Goal: Information Seeking & Learning: Stay updated

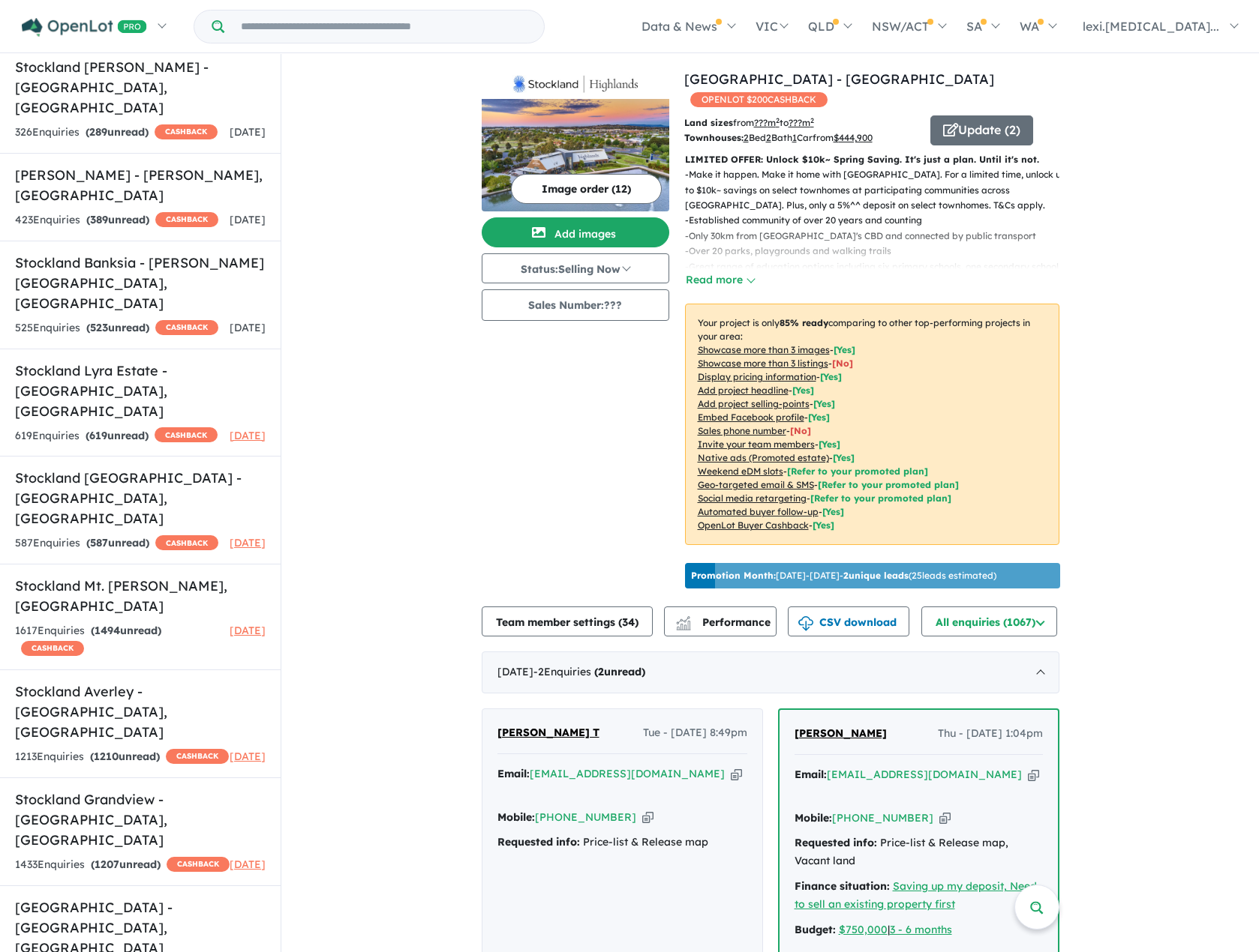
scroll to position [3, 0]
click at [72, 467] on h5 "Stockland [GEOGRAPHIC_DATA] - [GEOGRAPHIC_DATA] , [GEOGRAPHIC_DATA]" at bounding box center [141, 497] width 250 height 60
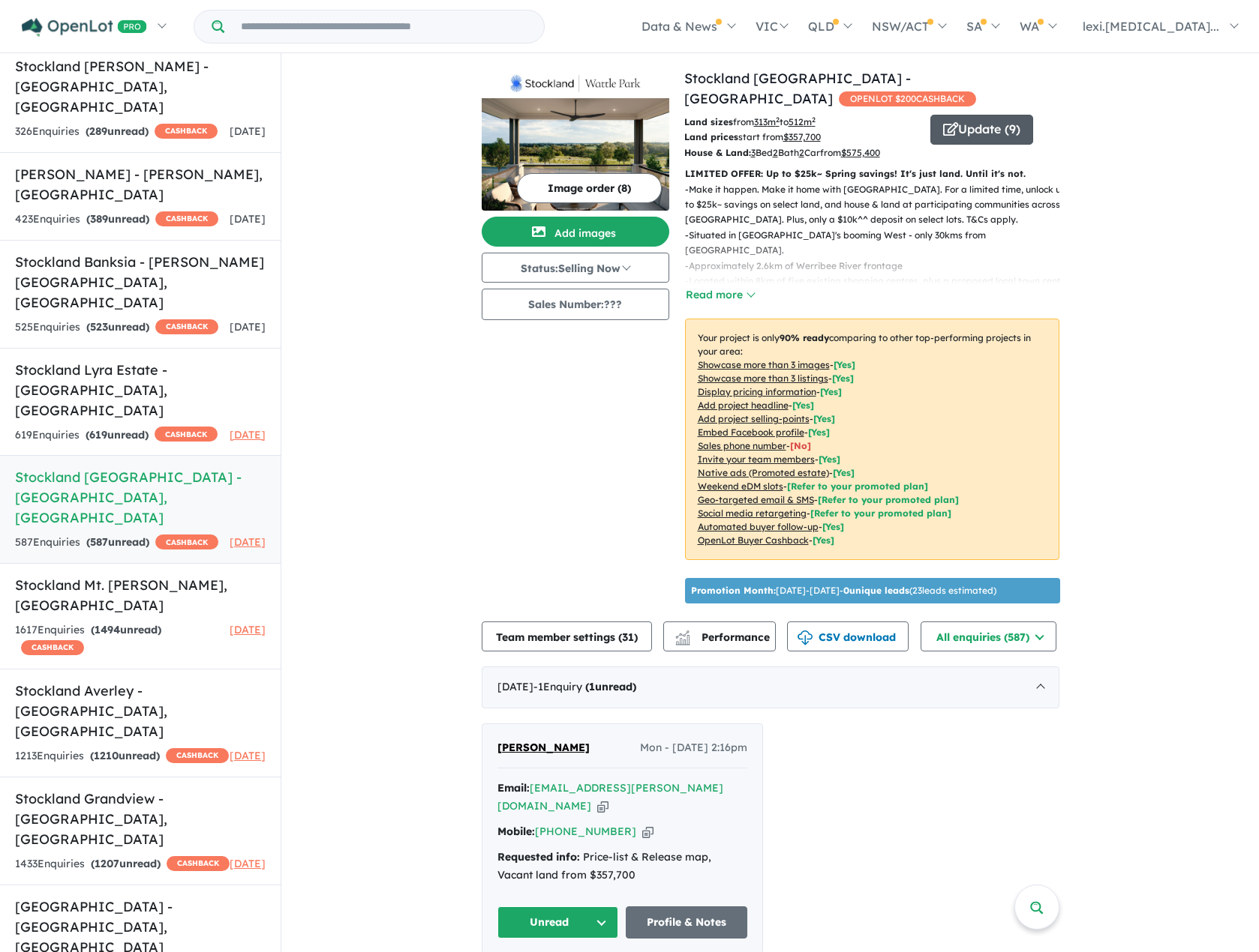
click at [970, 115] on button "Update ( 9 )" at bounding box center [981, 129] width 103 height 30
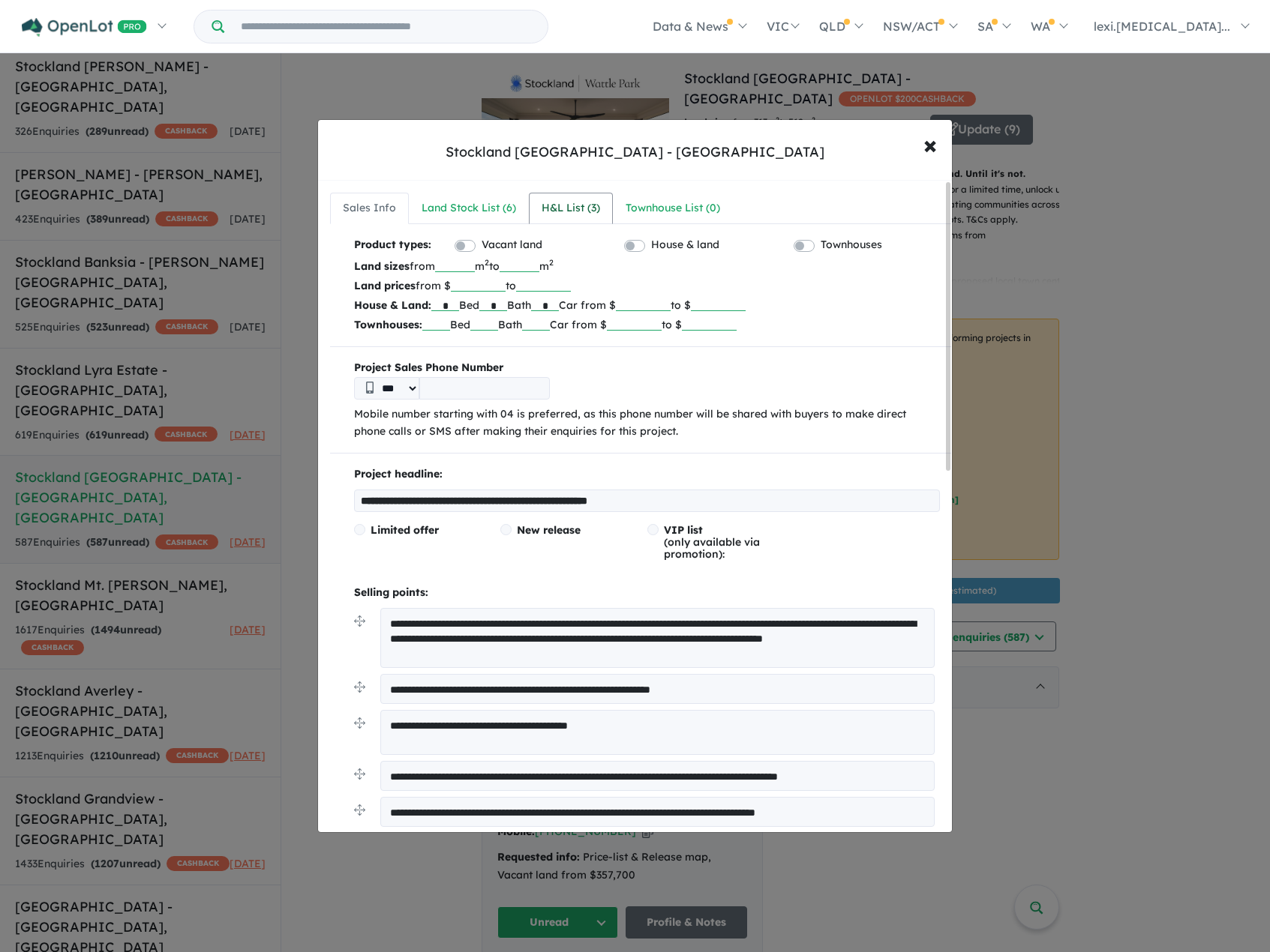
click at [590, 206] on div "H&L List ( 3 )" at bounding box center [571, 208] width 59 height 18
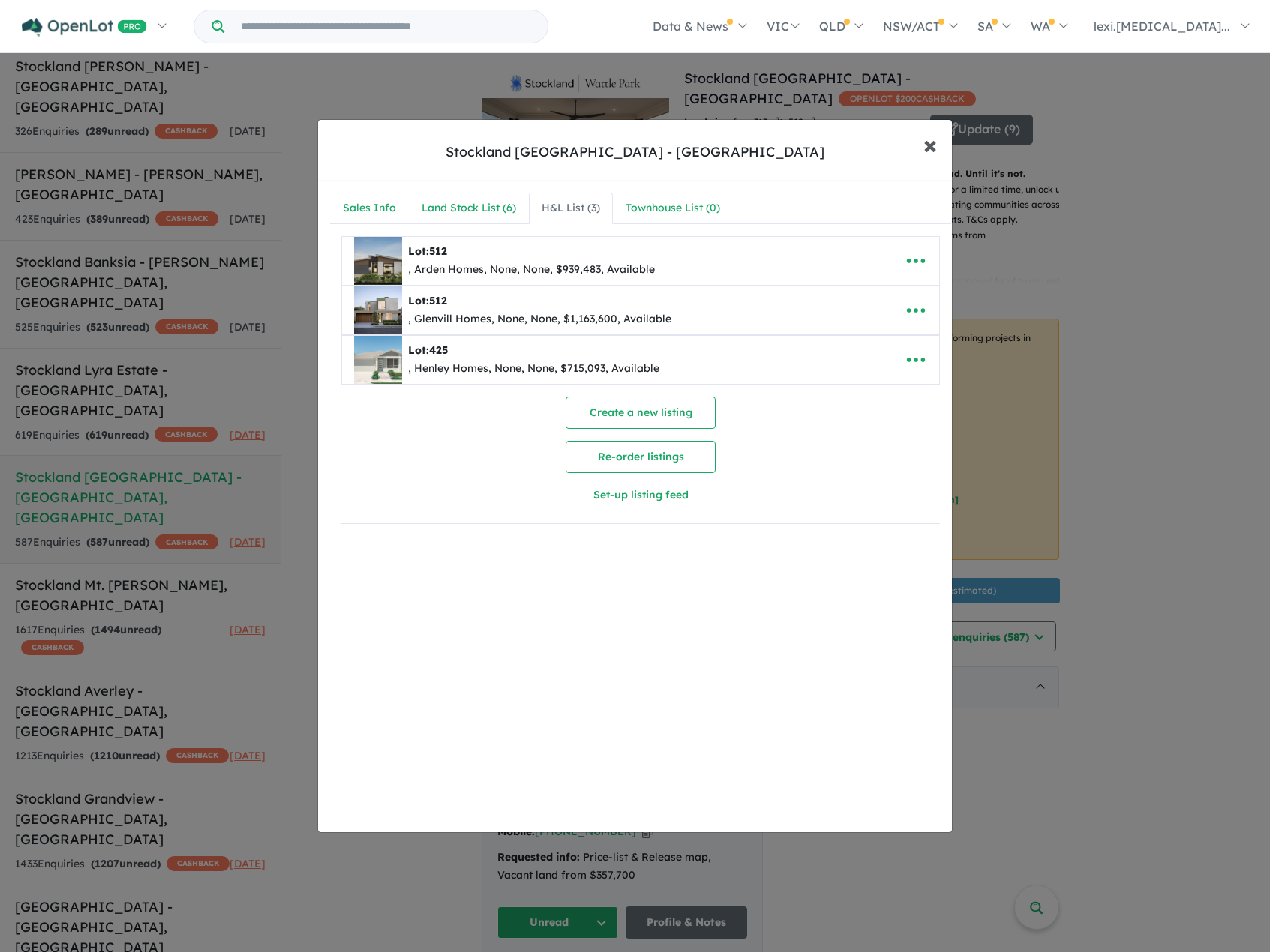
click at [938, 148] on button "× Close" at bounding box center [929, 145] width 43 height 41
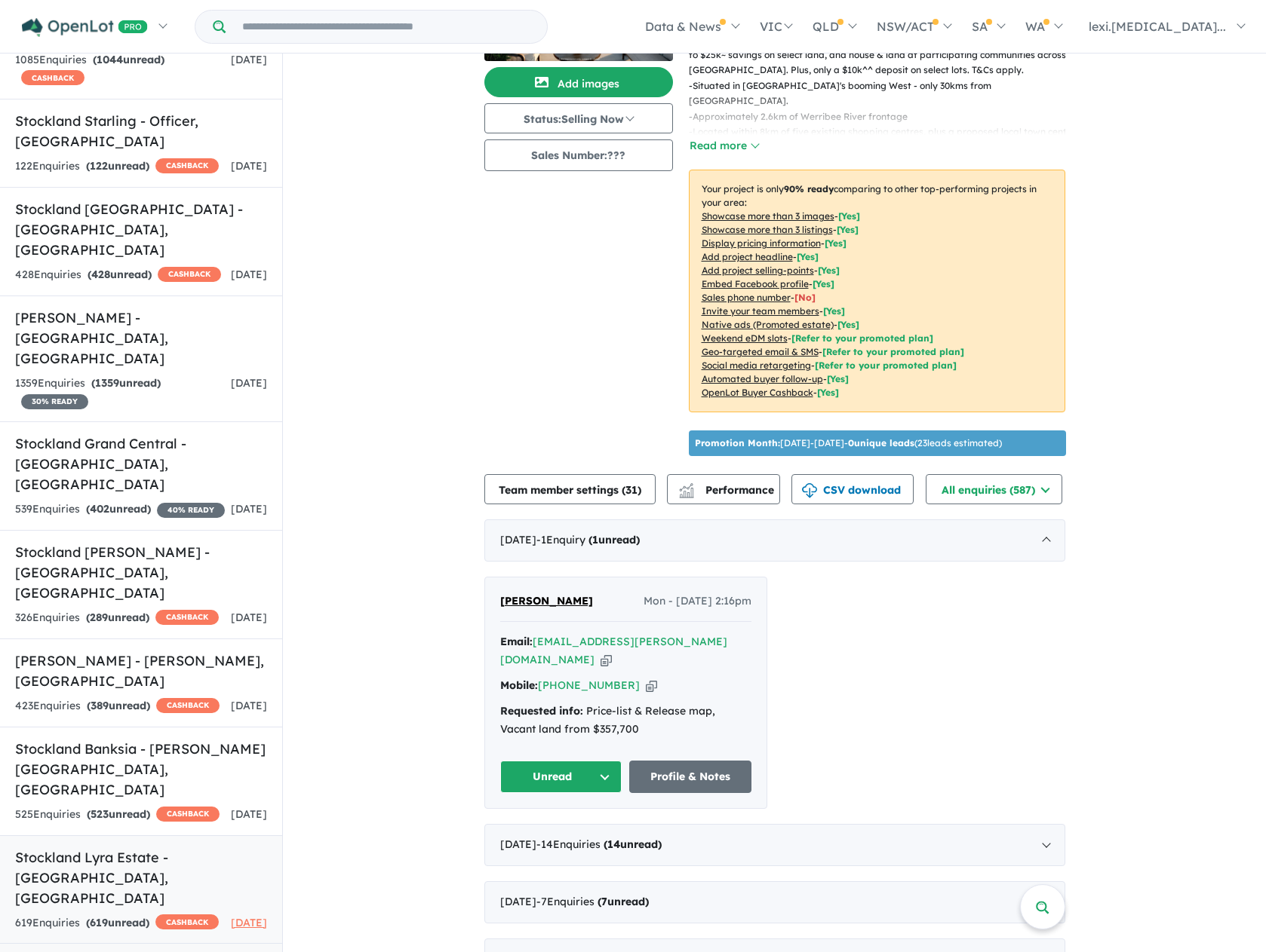
scroll to position [339, 0]
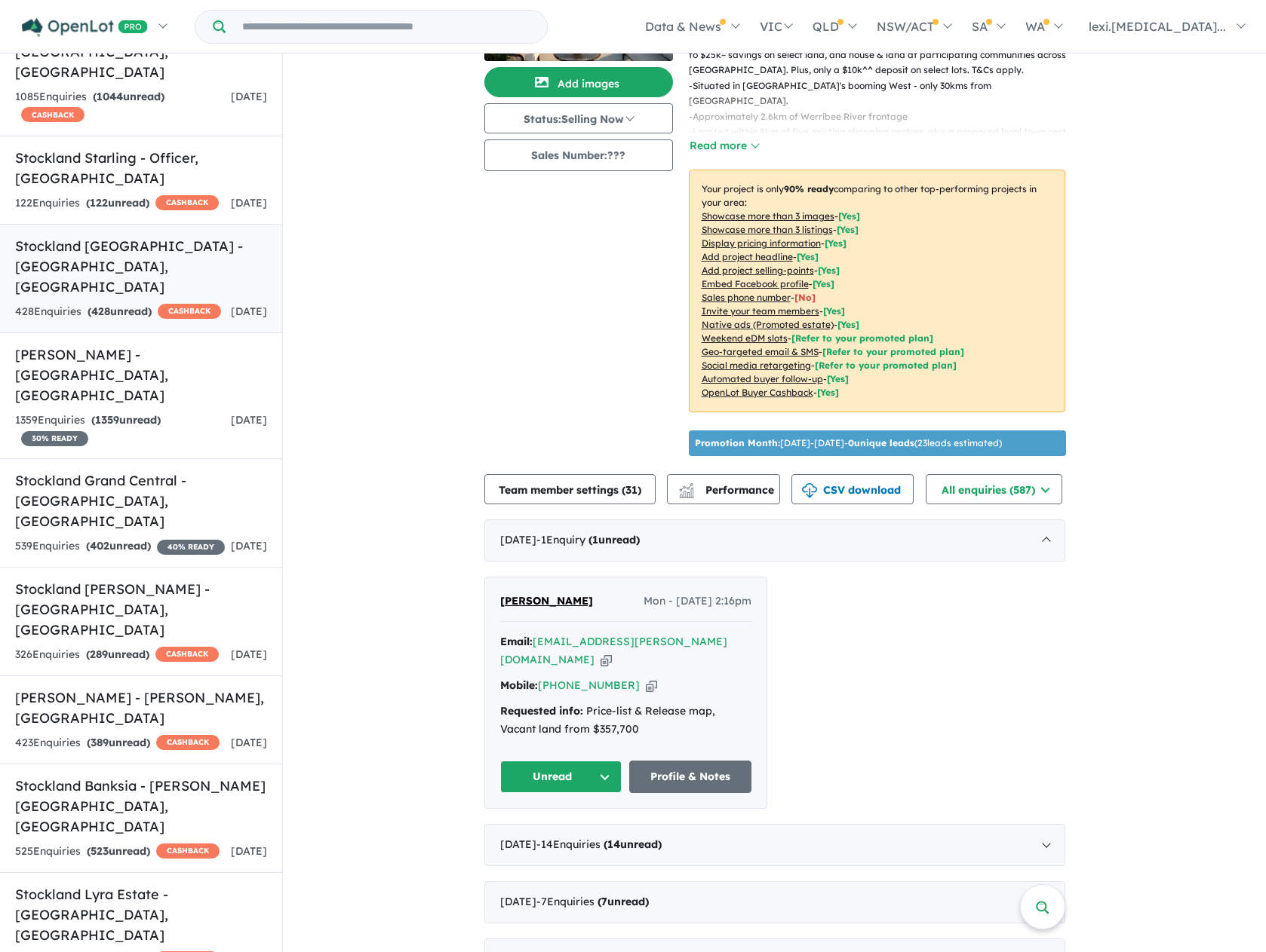
click at [155, 236] on h5 "Stockland Atherstone - [GEOGRAPHIC_DATA] , [GEOGRAPHIC_DATA]" at bounding box center [141, 266] width 252 height 61
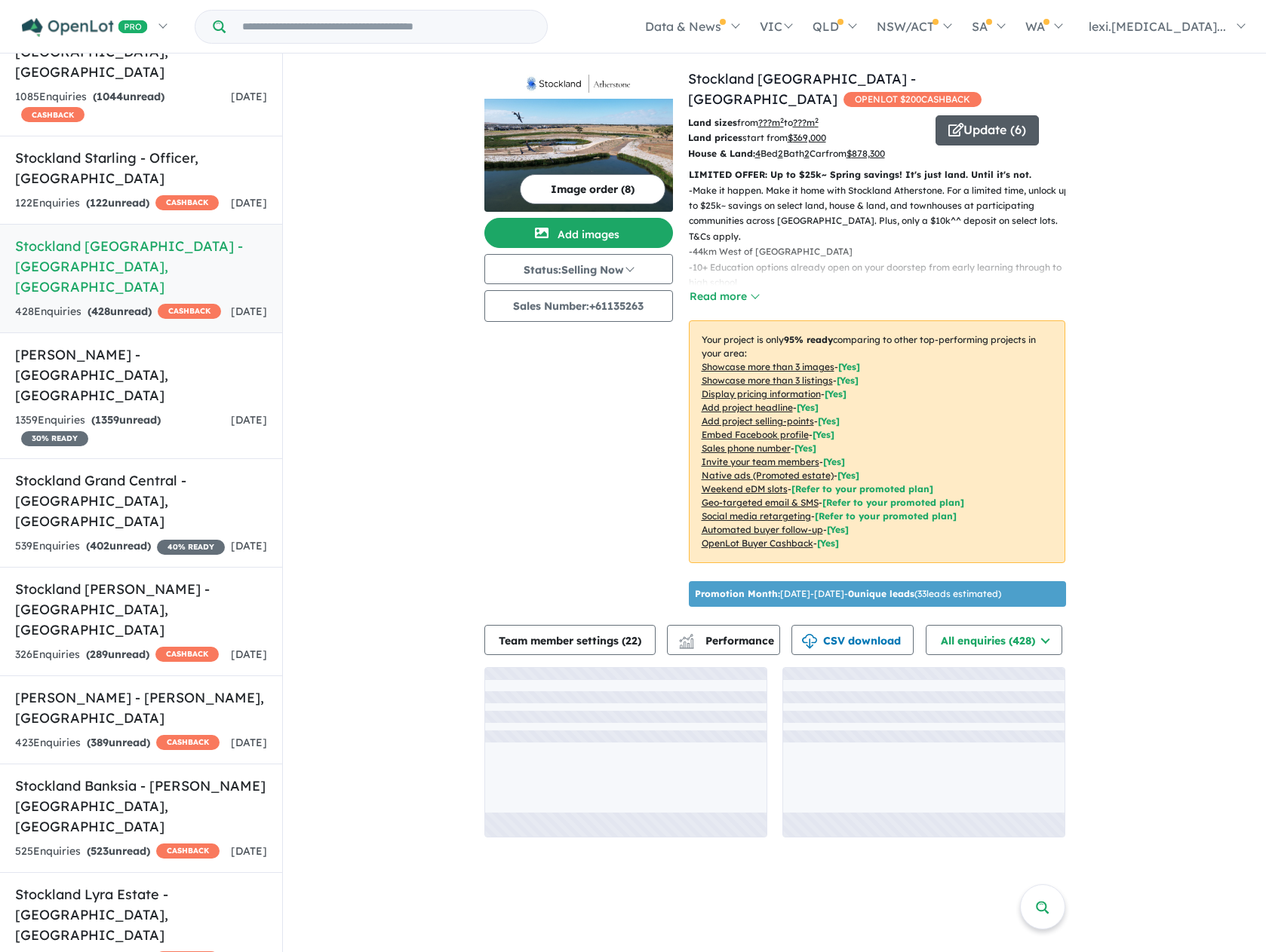
click at [944, 121] on button "Update ( 6 )" at bounding box center [987, 130] width 104 height 30
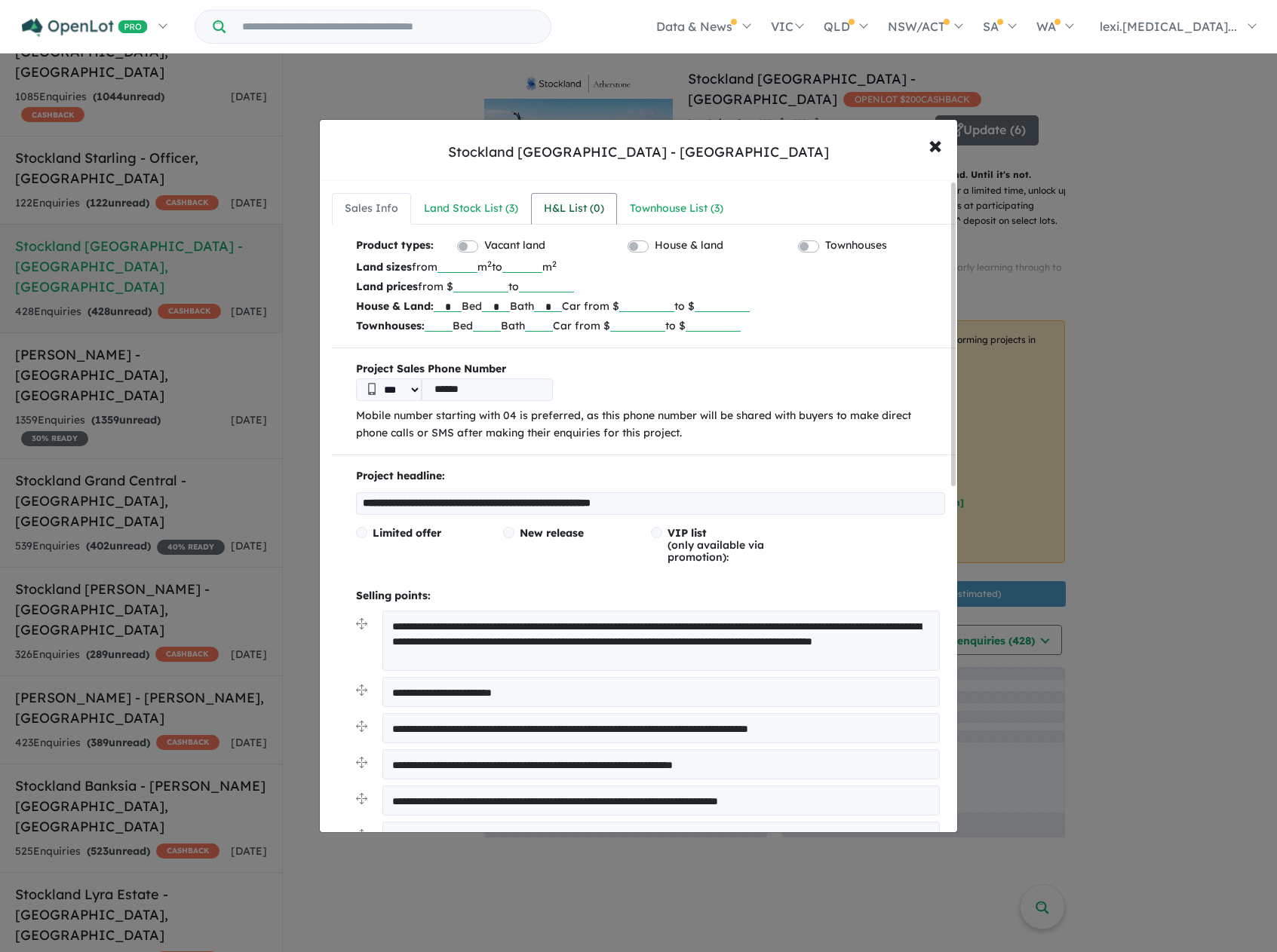
click at [558, 211] on div "H&L List ( 0 )" at bounding box center [574, 208] width 60 height 18
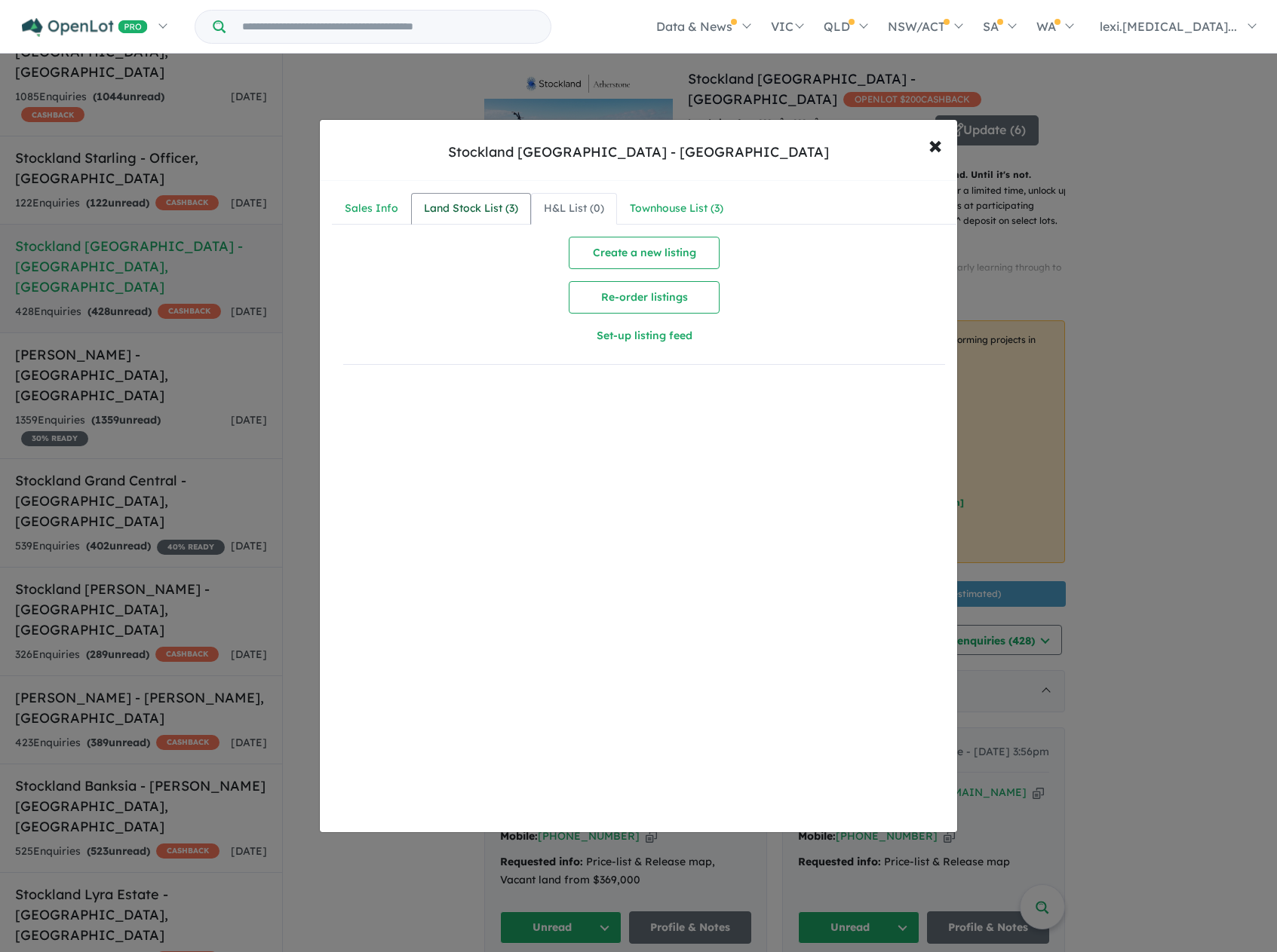
click at [496, 211] on div "Land Stock List ( 3 )" at bounding box center [471, 208] width 94 height 18
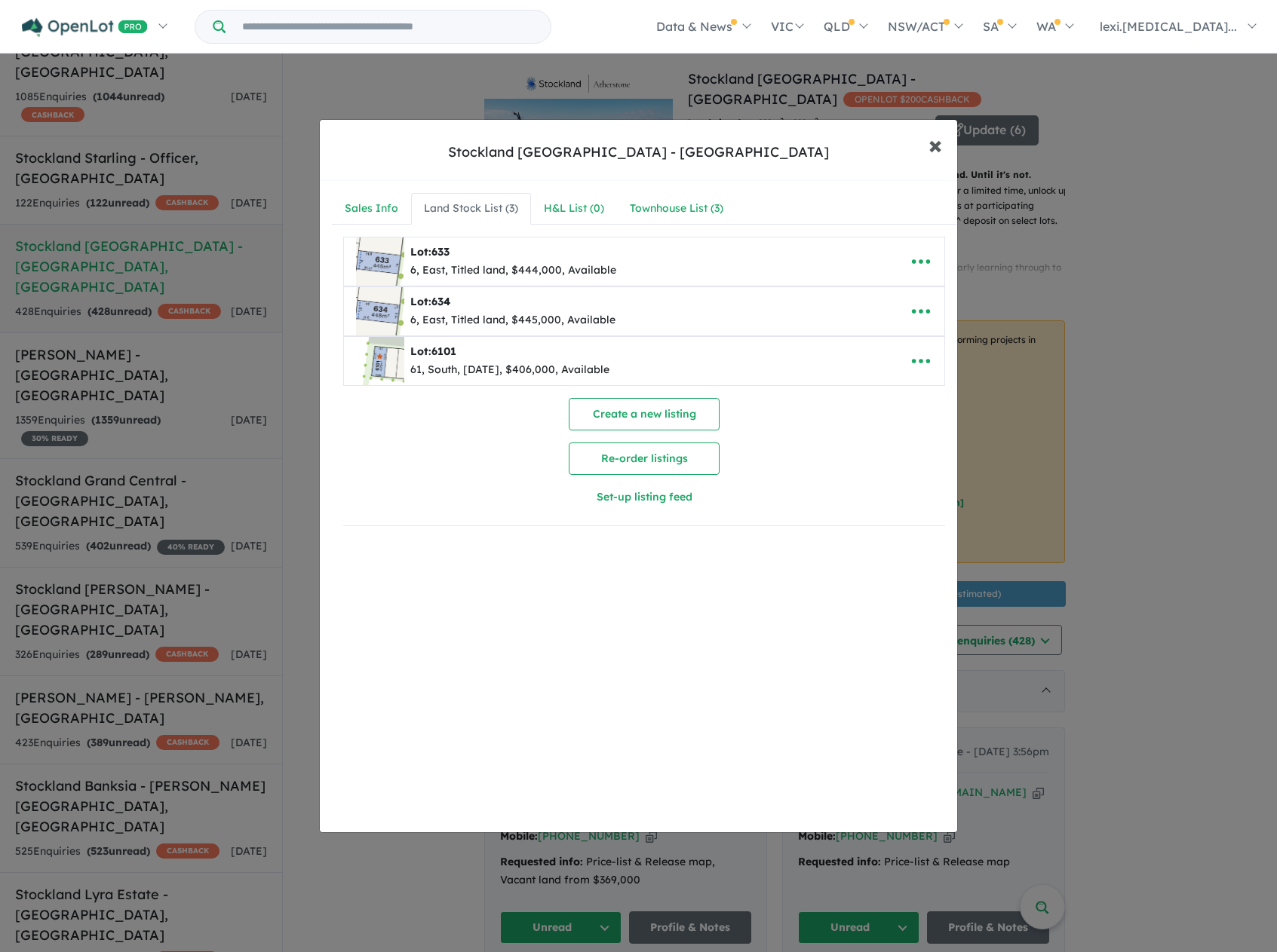
click at [944, 143] on button "× Close" at bounding box center [934, 145] width 44 height 41
